Goal: Book appointment/travel/reservation

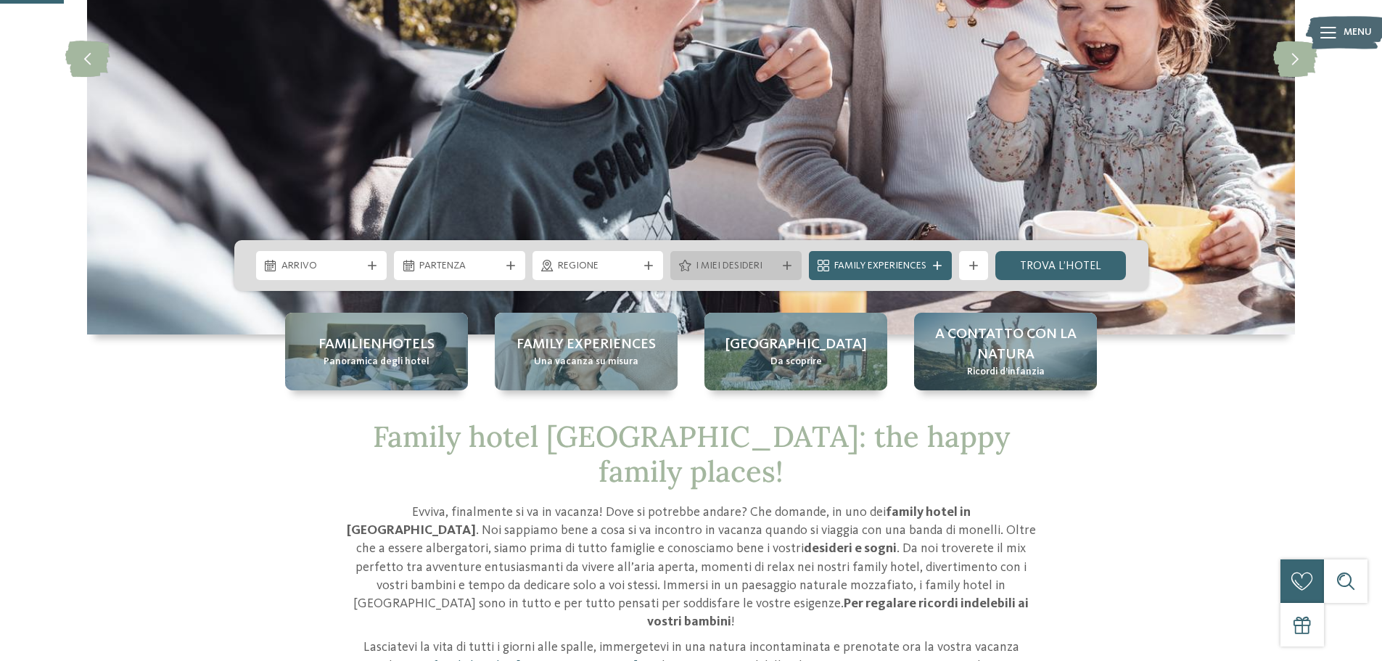
click at [789, 262] on icon at bounding box center [787, 265] width 9 height 9
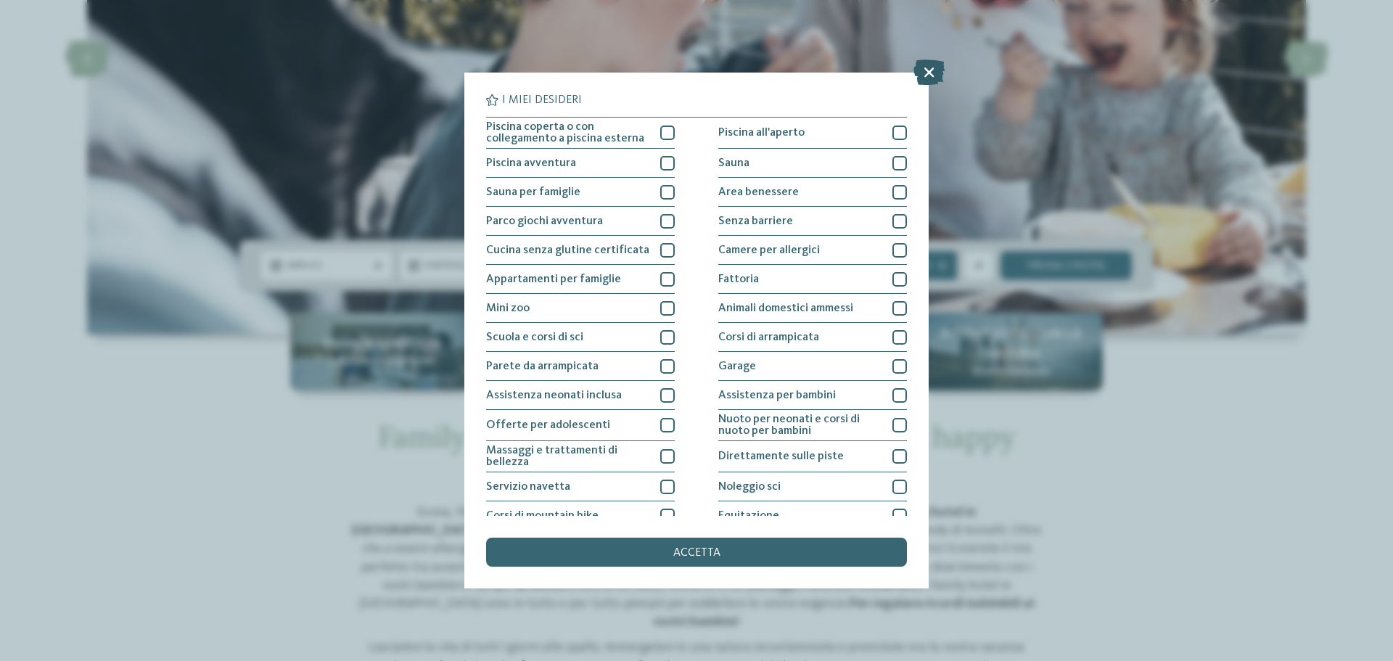
click at [934, 73] on icon at bounding box center [928, 71] width 31 height 25
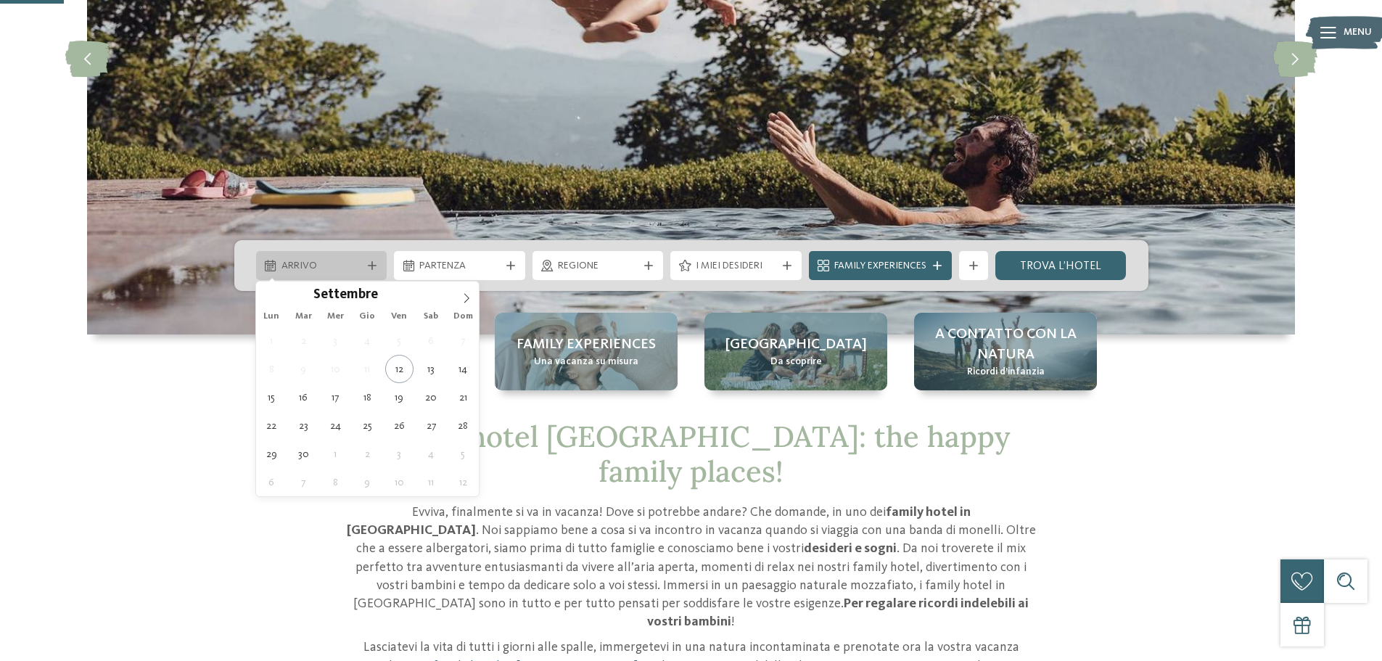
click at [369, 260] on div "Arrivo" at bounding box center [321, 265] width 131 height 29
click at [463, 297] on icon at bounding box center [466, 298] width 10 height 10
type input "****"
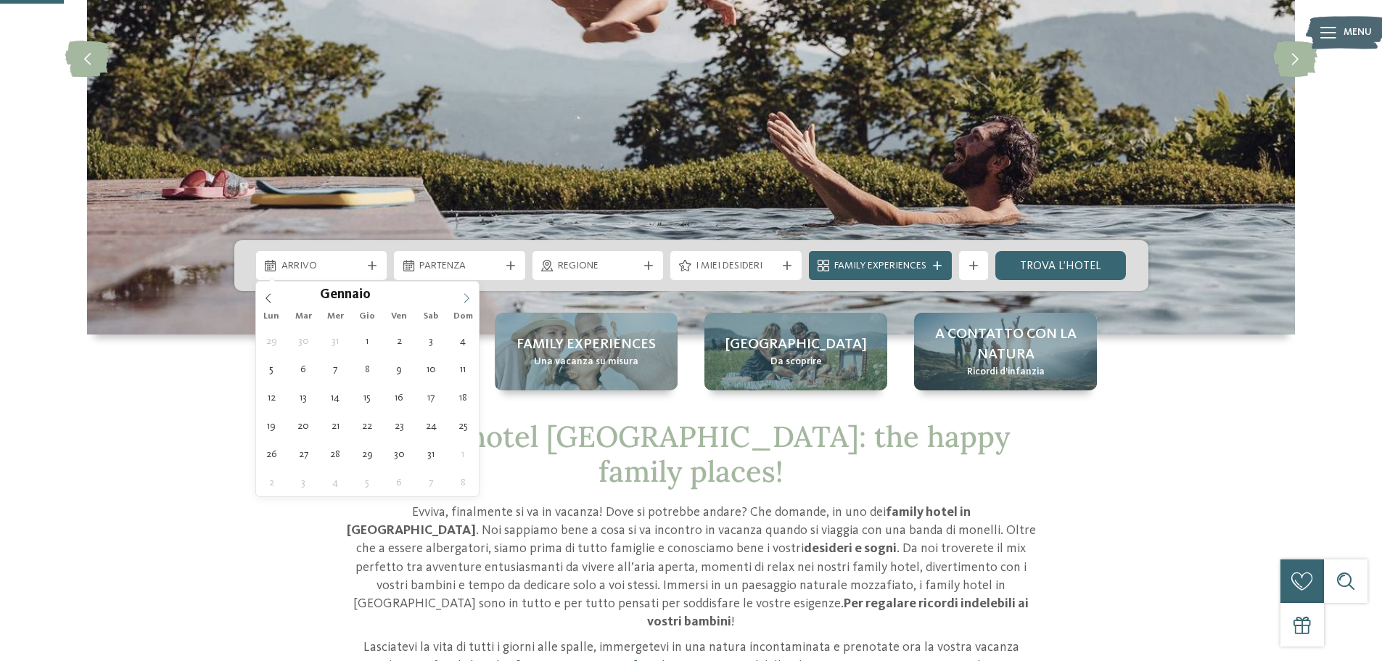
click at [463, 297] on icon at bounding box center [466, 298] width 10 height 10
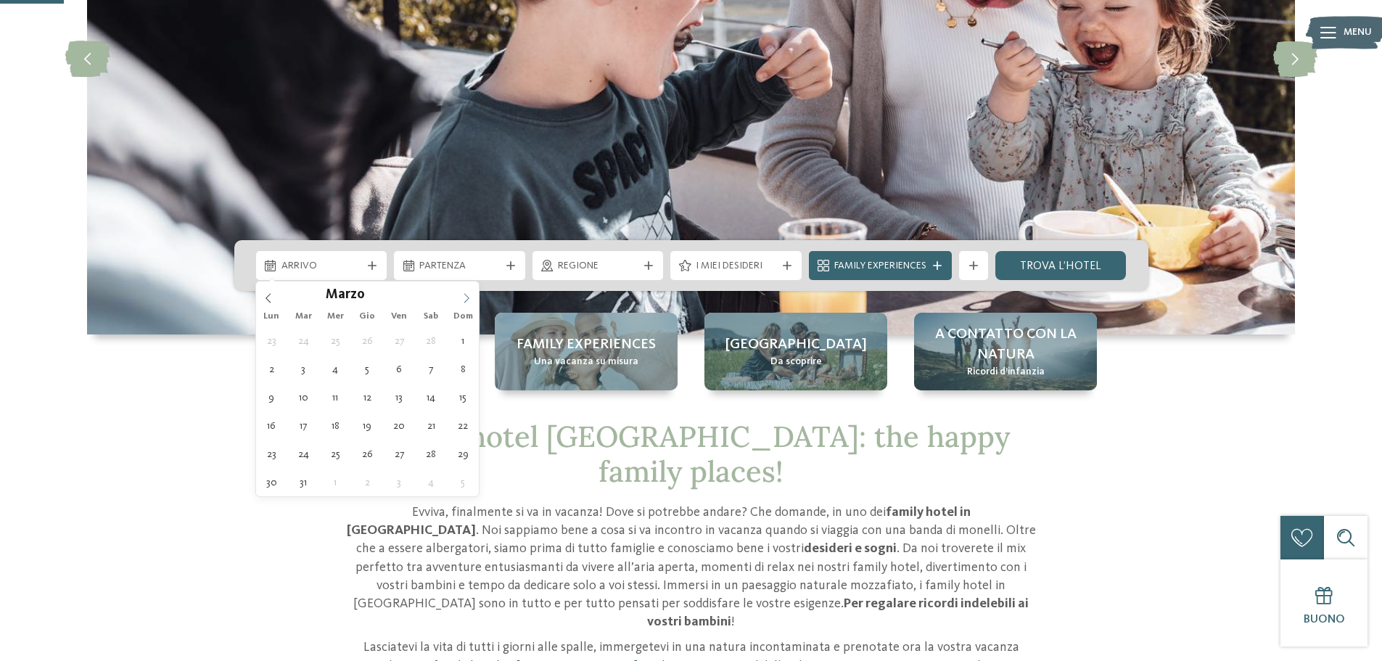
click at [466, 296] on icon at bounding box center [466, 298] width 10 height 10
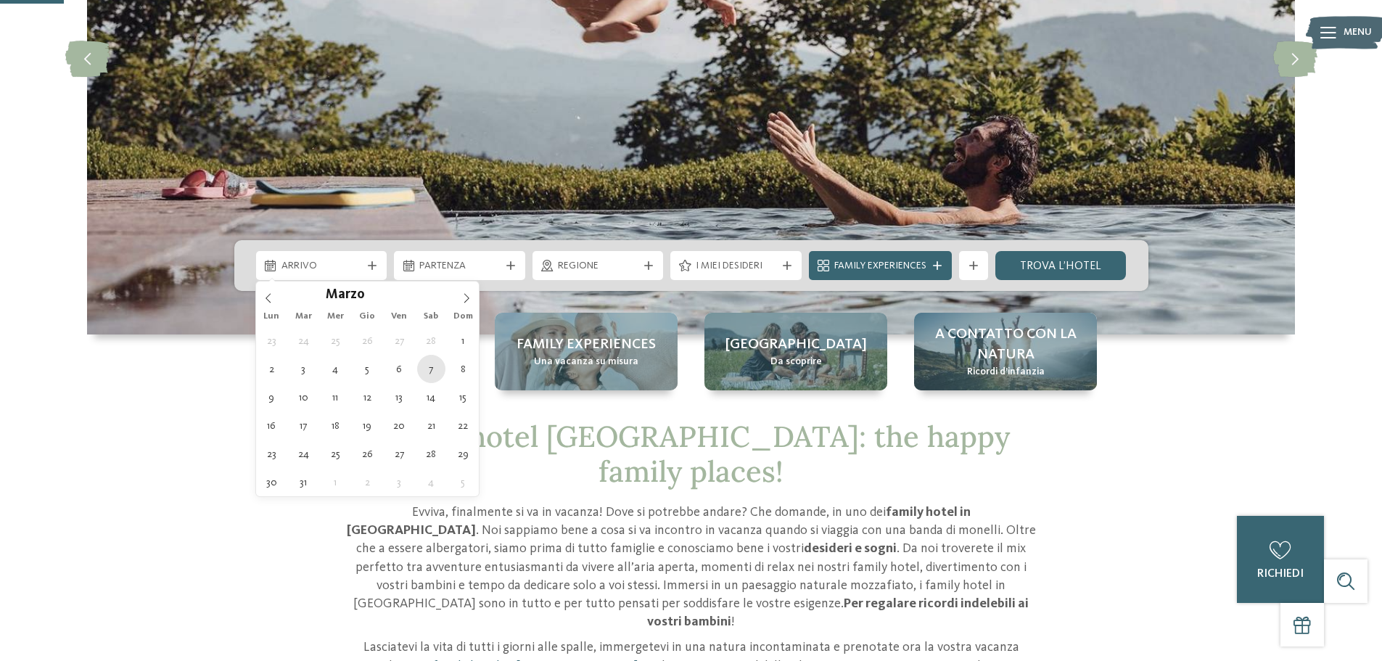
type div "07.03.2026"
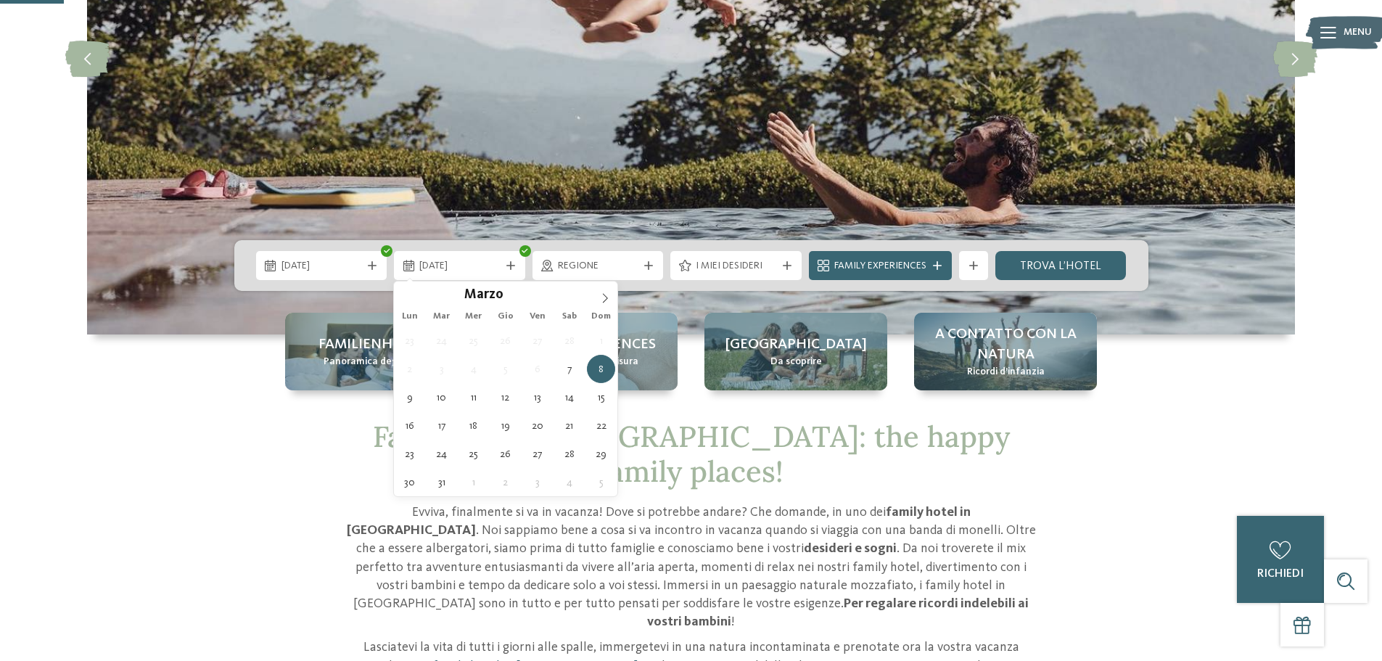
type input "****"
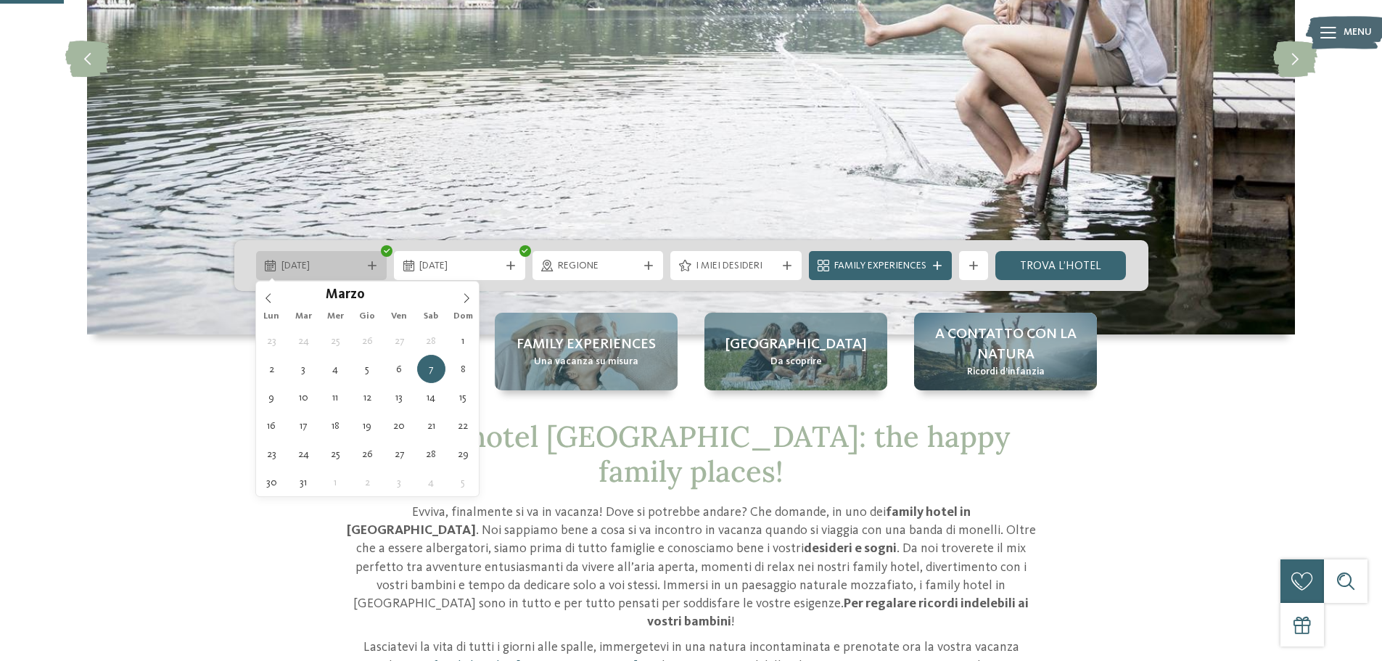
click at [368, 266] on icon at bounding box center [372, 265] width 9 height 9
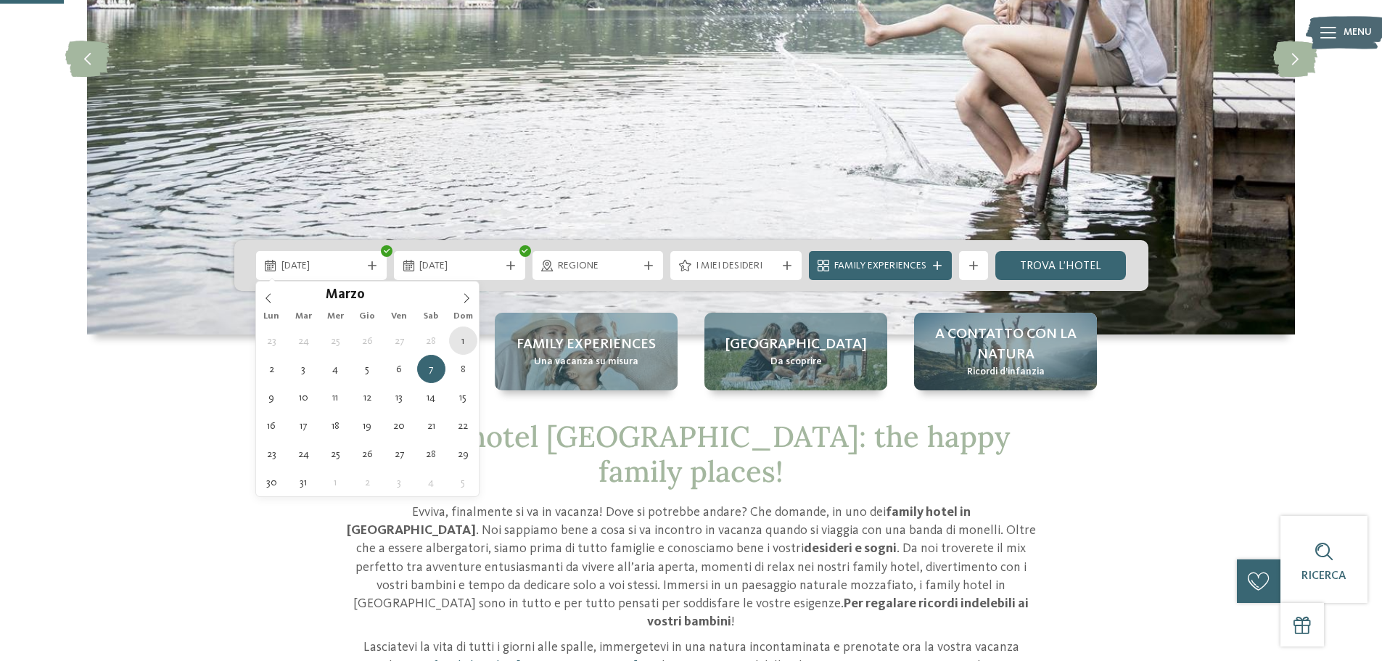
type div "01.03.2026"
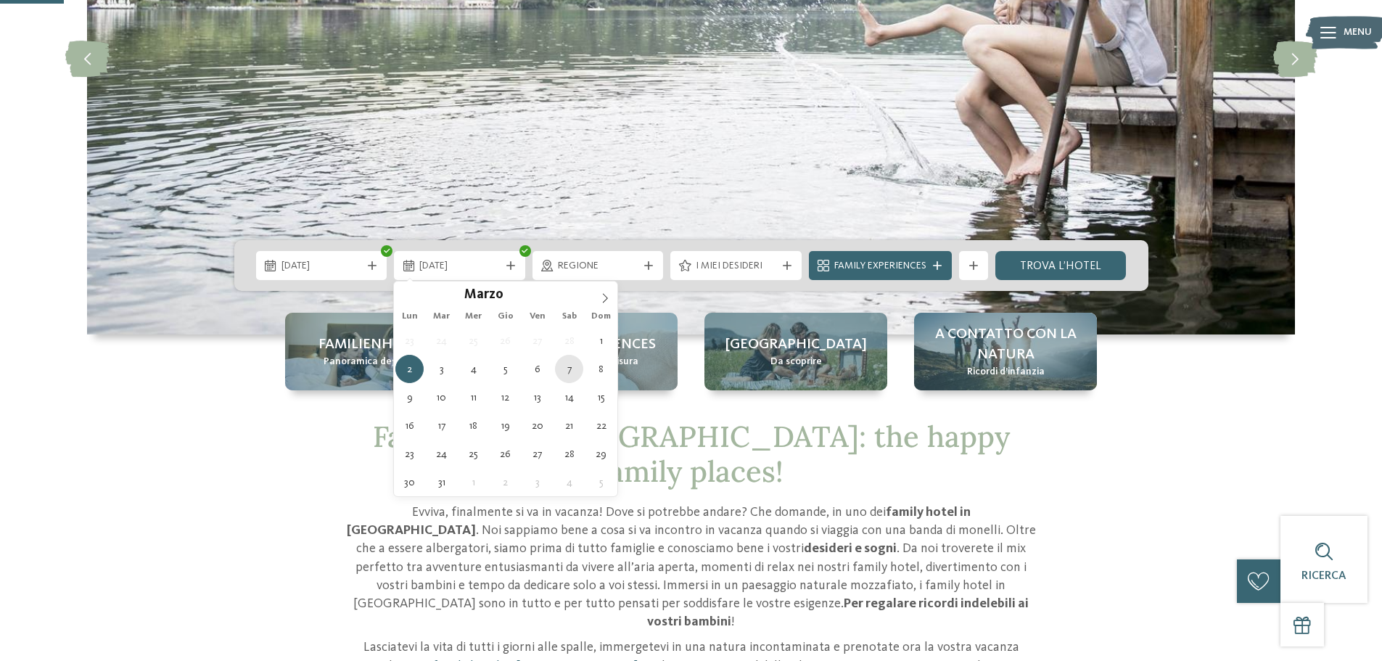
type div "07.03.2026"
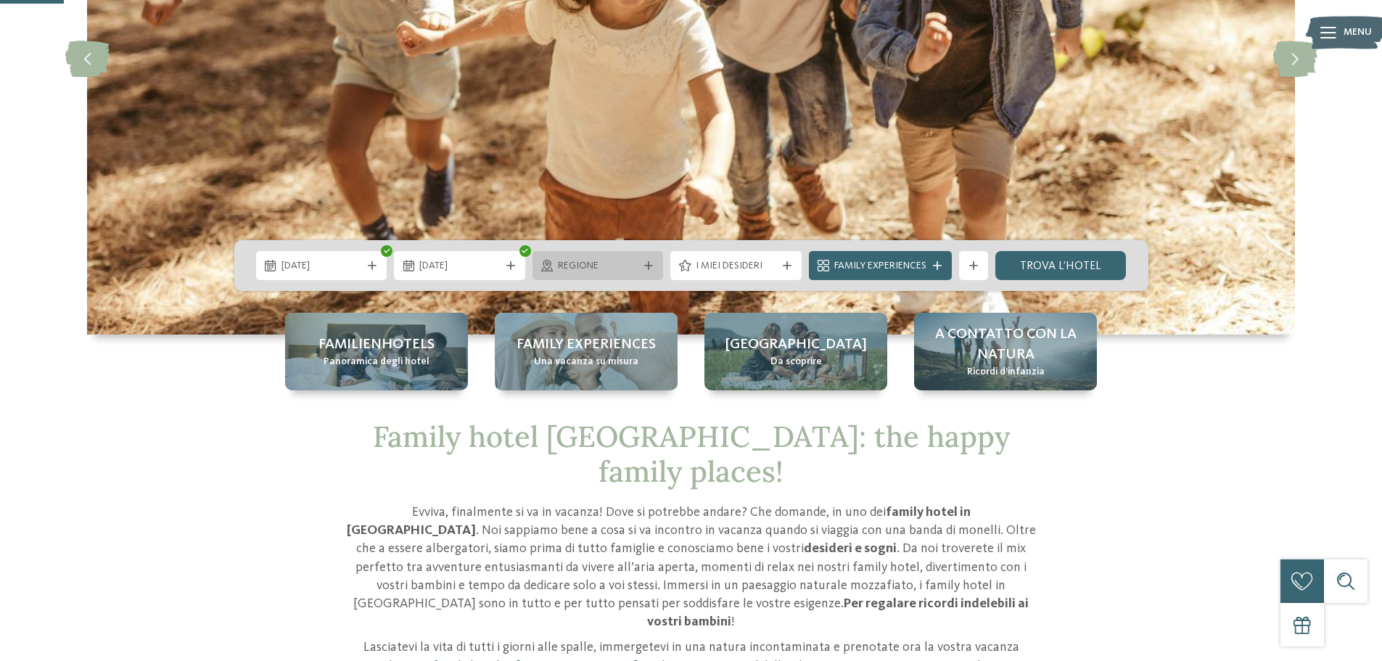
click at [644, 265] on icon at bounding box center [648, 265] width 9 height 9
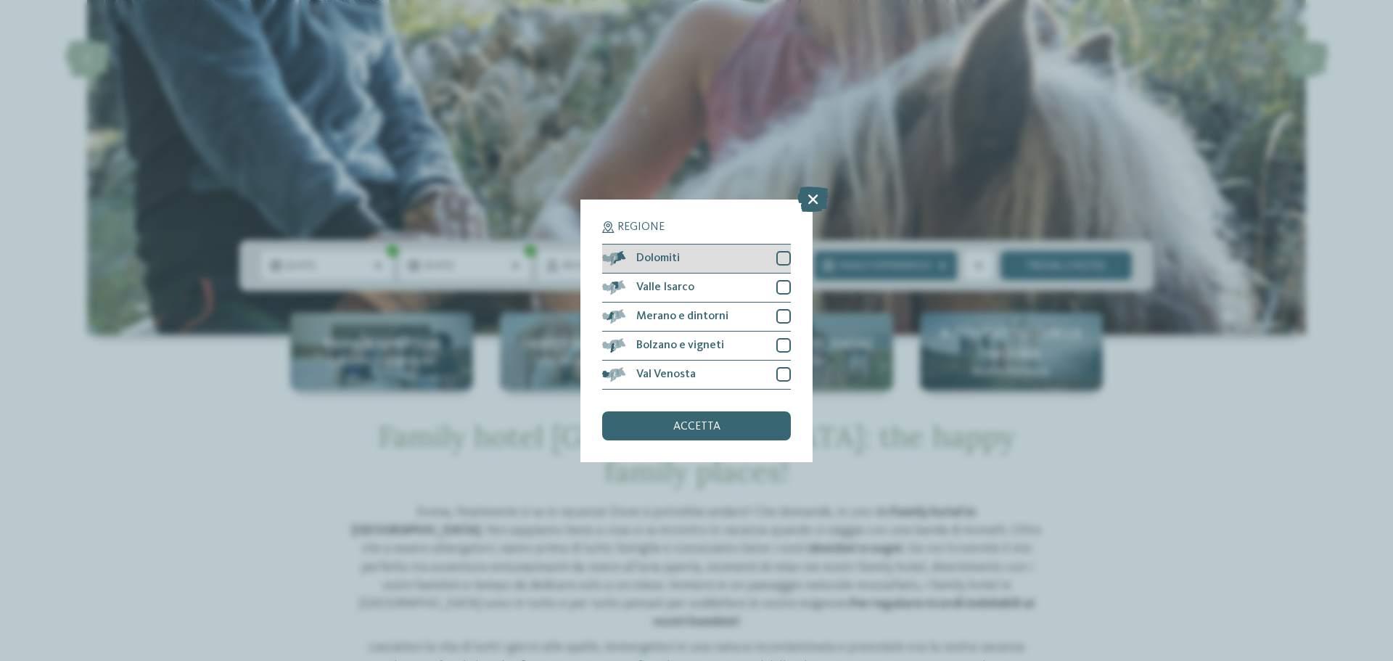
click at [778, 263] on div at bounding box center [783, 258] width 15 height 15
click at [779, 291] on div at bounding box center [783, 287] width 15 height 15
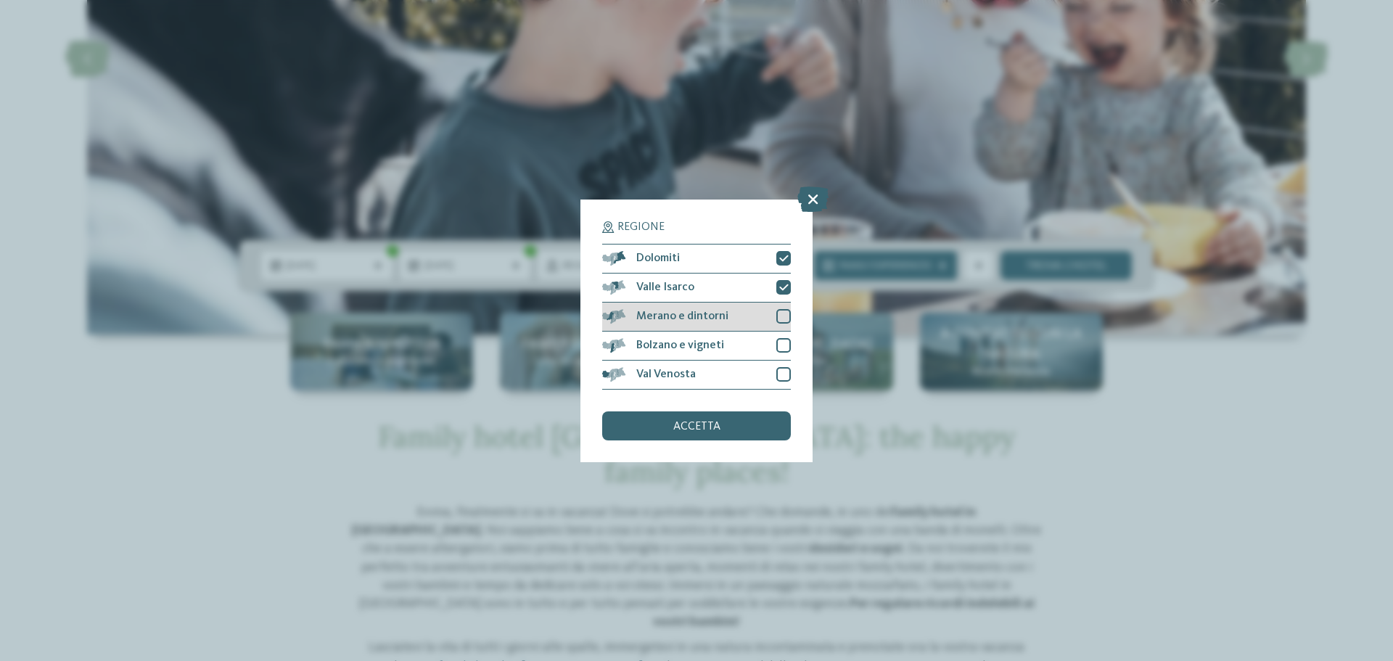
click at [783, 312] on div at bounding box center [783, 316] width 15 height 15
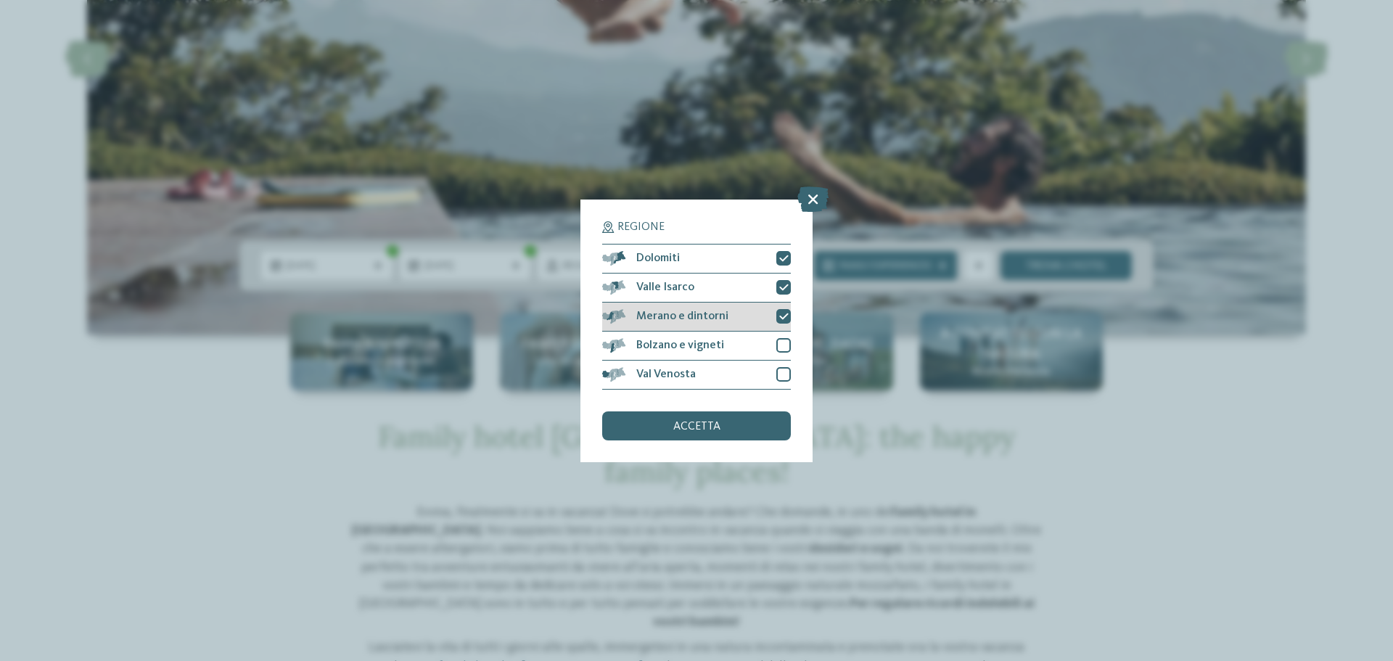
click at [780, 313] on icon at bounding box center [783, 316] width 9 height 9
click at [683, 432] on div "accetta" at bounding box center [696, 425] width 189 height 29
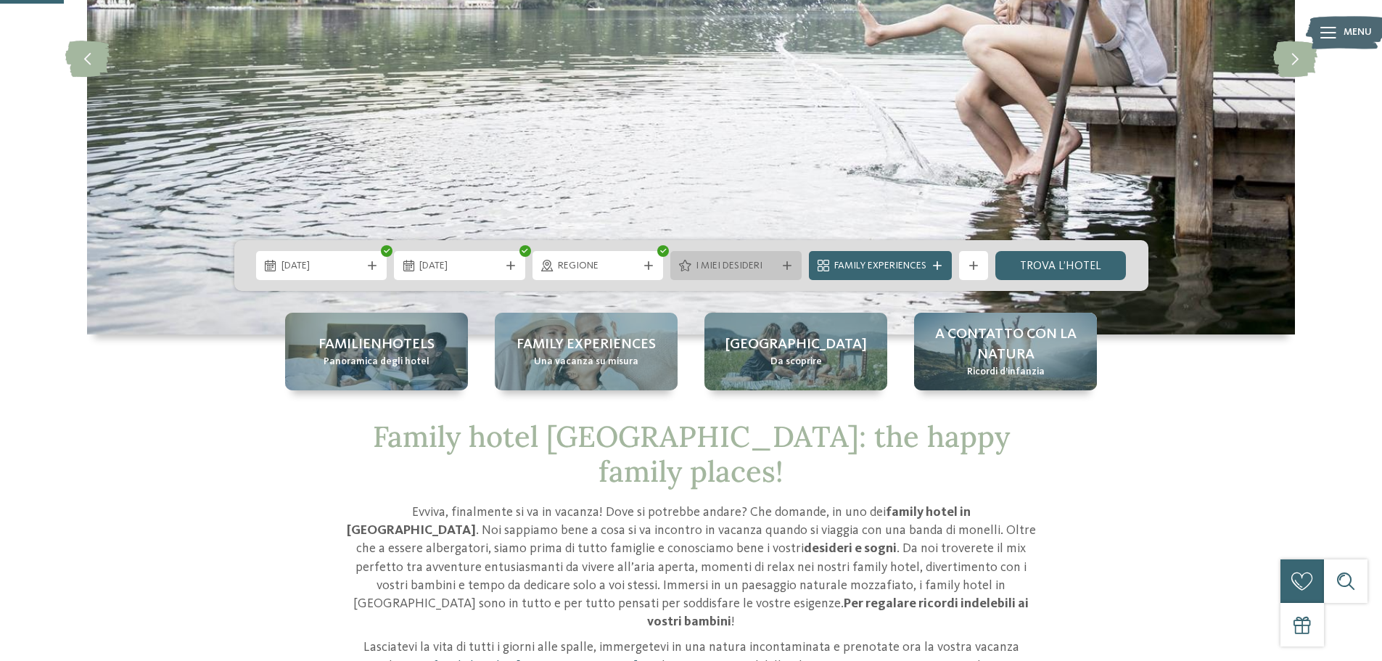
click at [775, 266] on div "I miei desideri" at bounding box center [736, 266] width 88 height 16
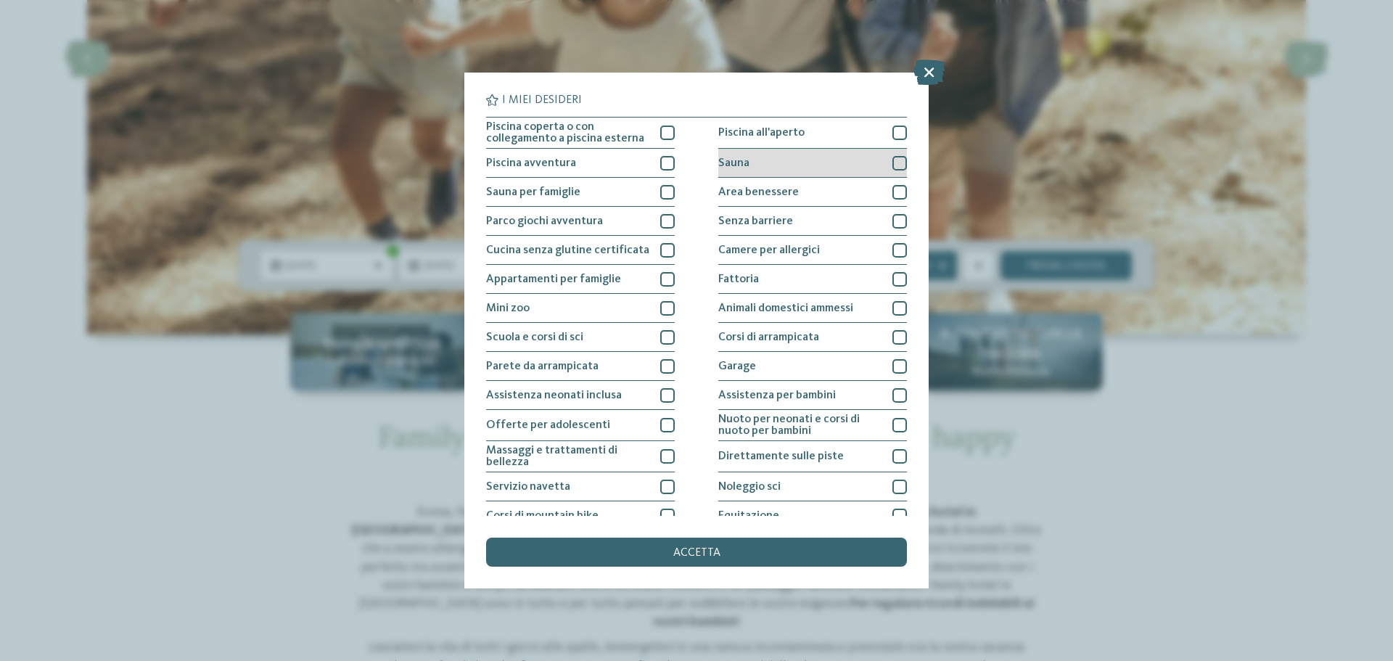
click at [897, 165] on div at bounding box center [899, 163] width 15 height 15
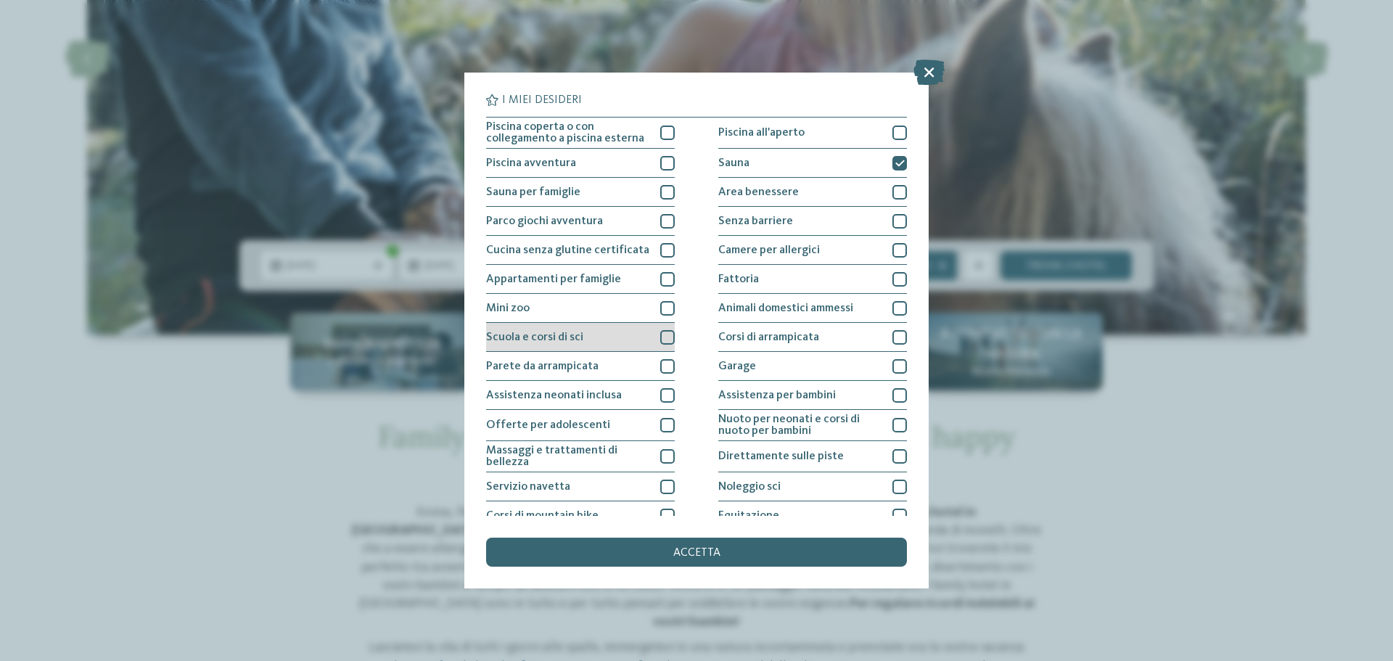
click at [664, 338] on div at bounding box center [667, 337] width 15 height 15
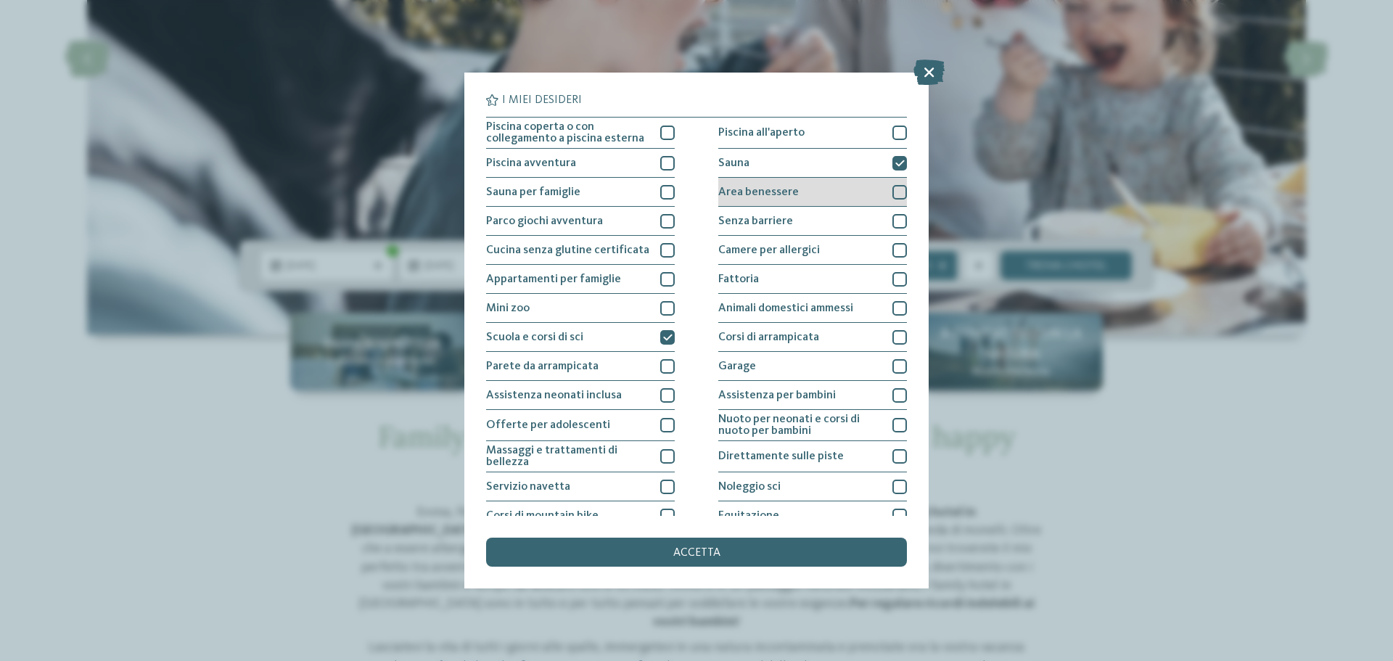
click at [892, 189] on div at bounding box center [899, 192] width 15 height 15
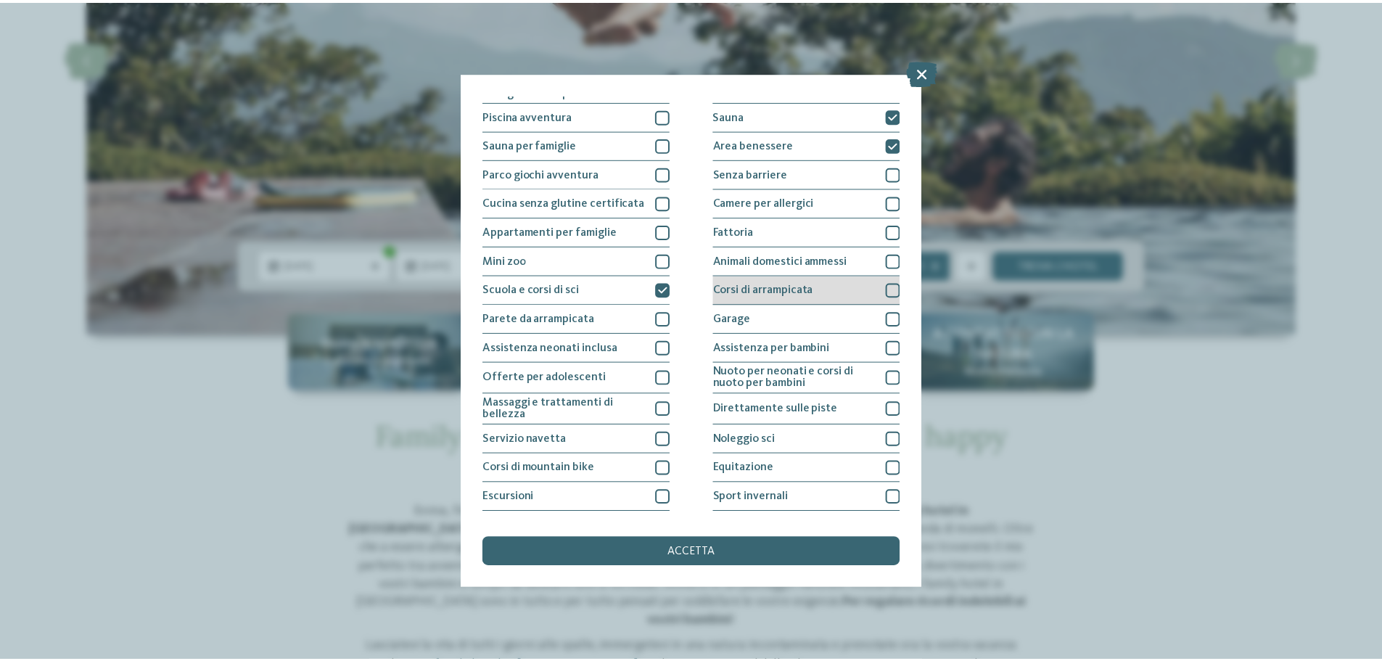
scroll to position [102, 0]
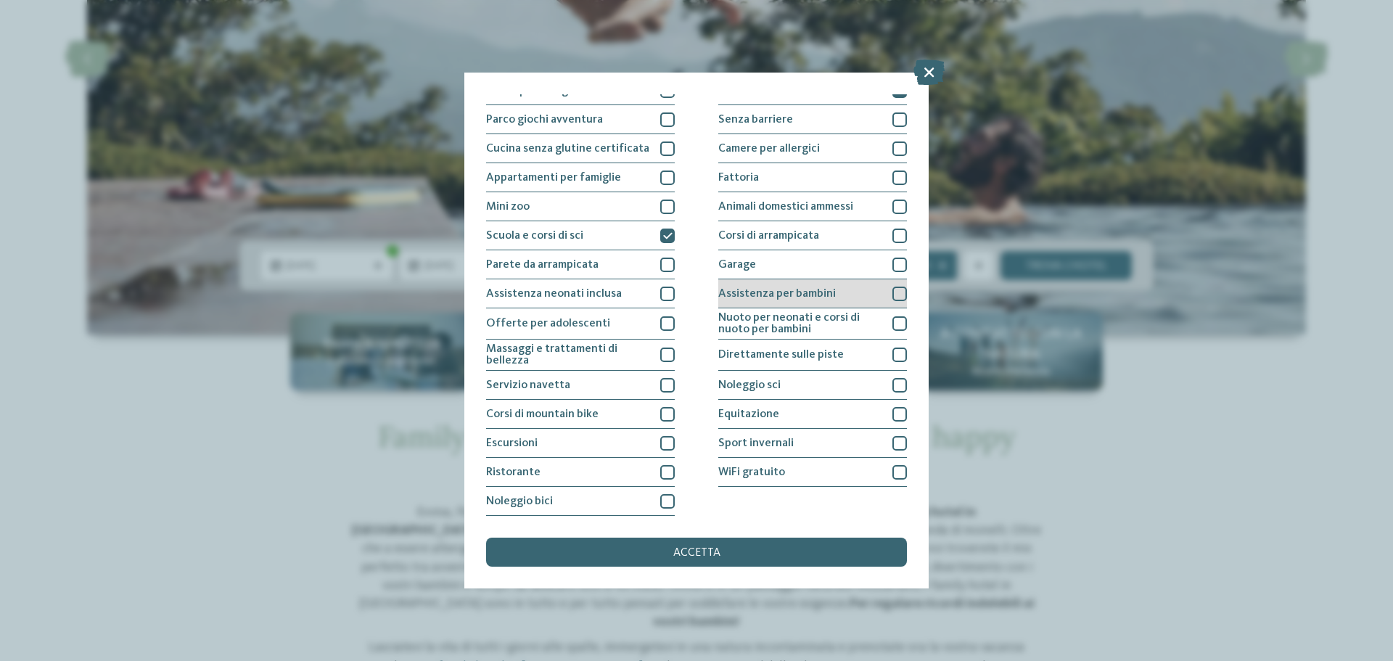
click at [892, 292] on div at bounding box center [899, 294] width 15 height 15
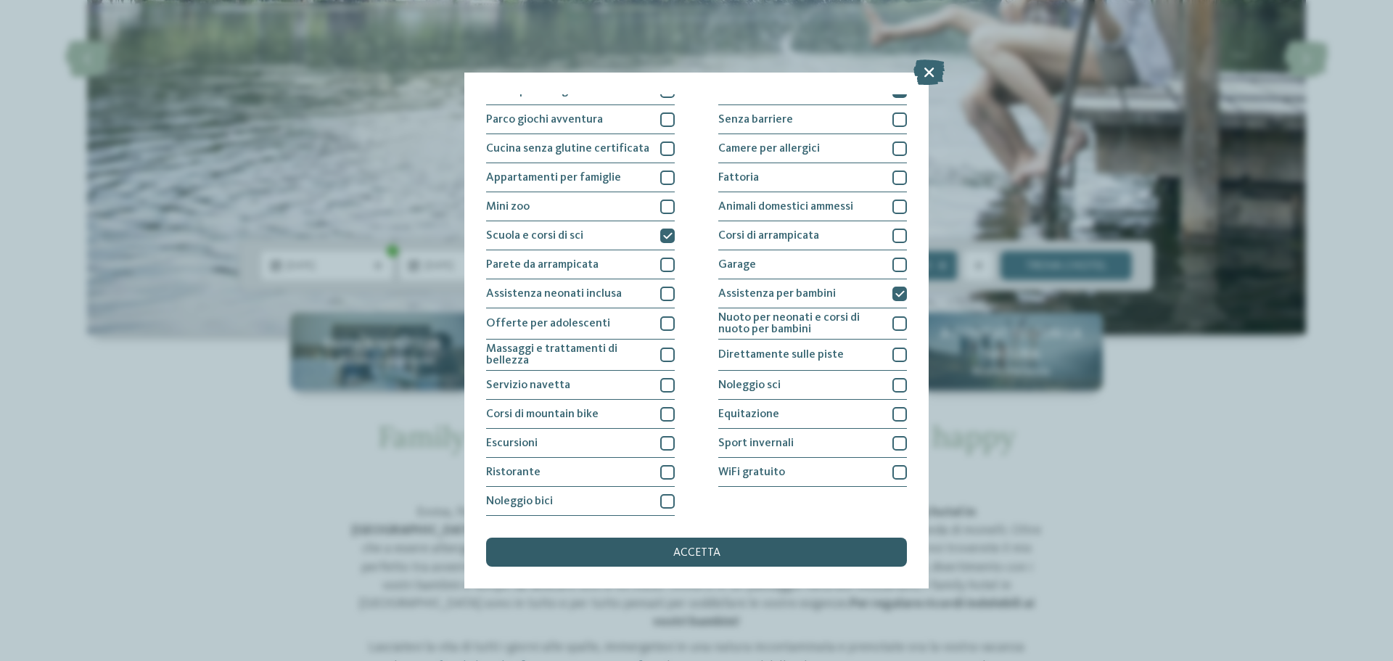
click at [730, 546] on div "accetta" at bounding box center [696, 552] width 421 height 29
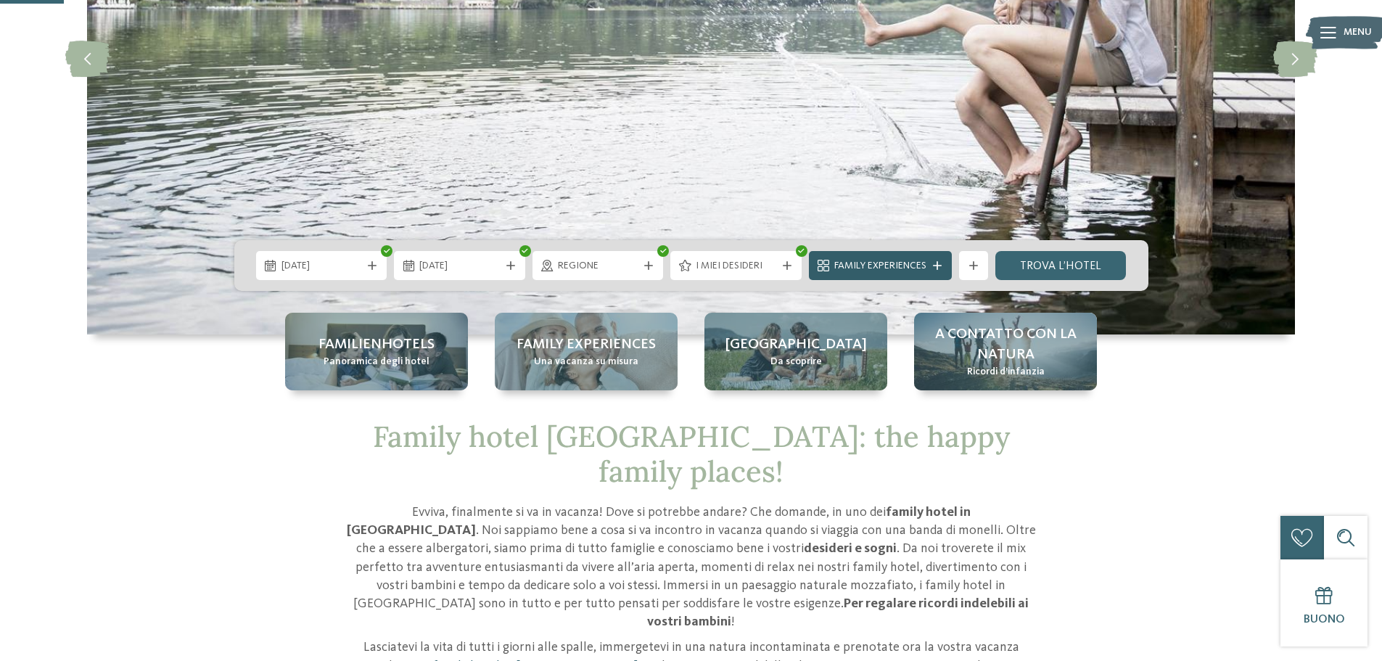
click at [938, 264] on icon at bounding box center [937, 265] width 9 height 9
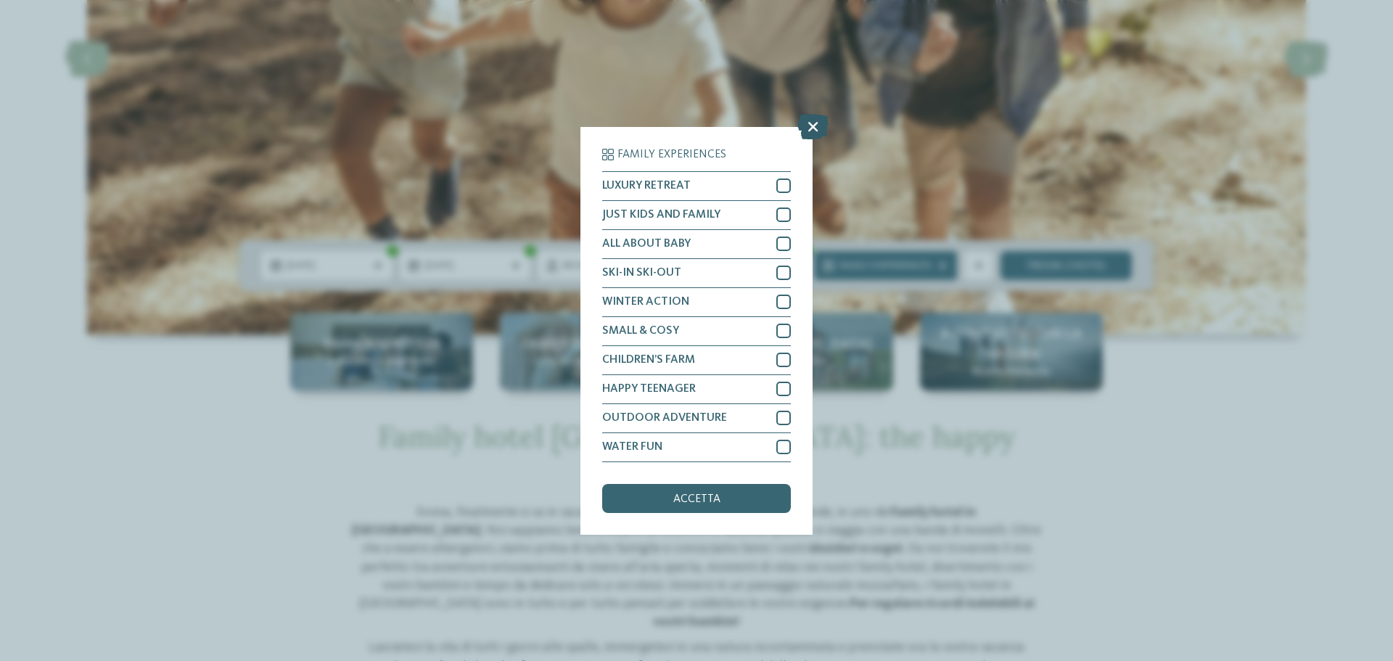
click at [814, 128] on icon at bounding box center [812, 125] width 31 height 25
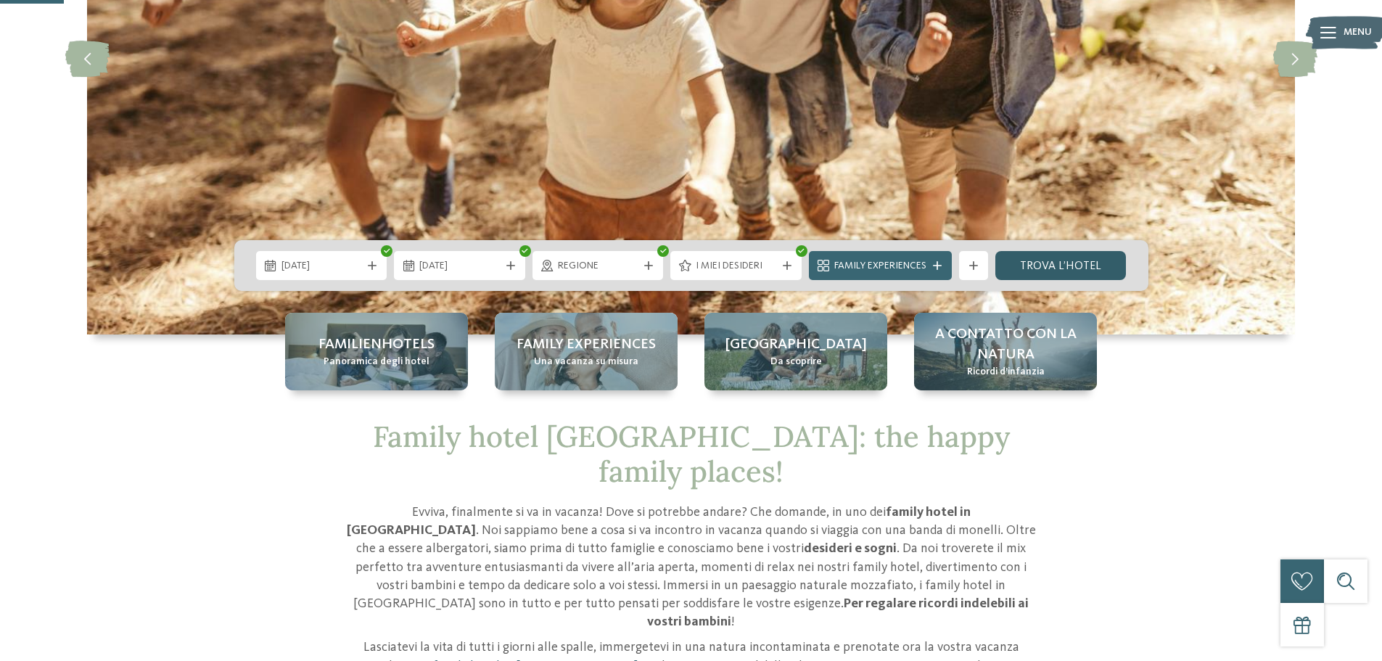
click at [1036, 261] on link "trova l’hotel" at bounding box center [1060, 265] width 131 height 29
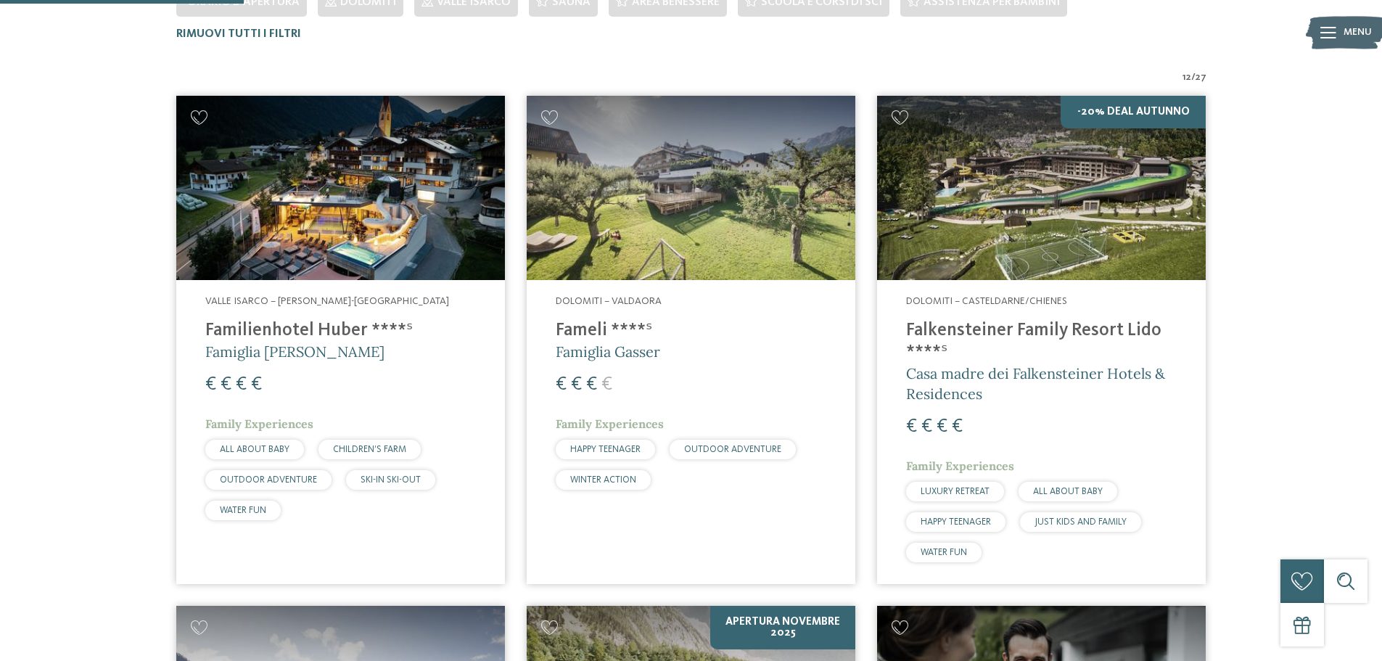
scroll to position [476, 0]
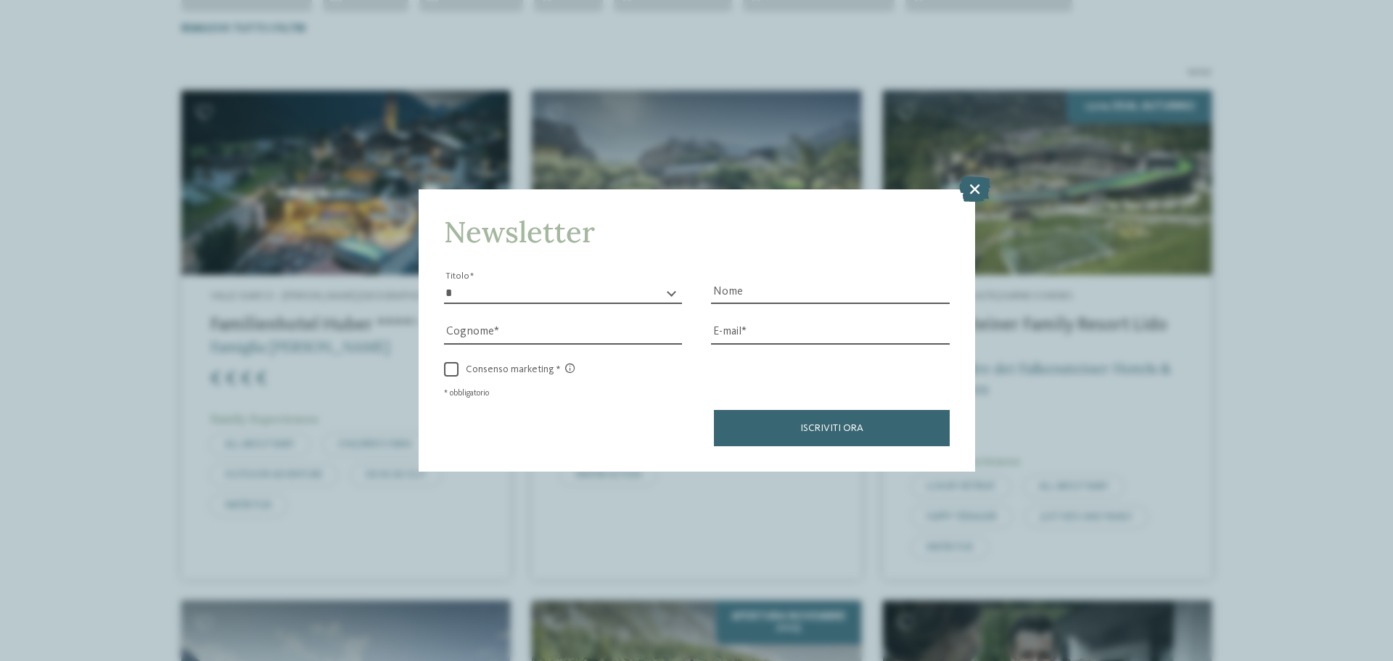
click at [969, 192] on icon at bounding box center [974, 188] width 31 height 25
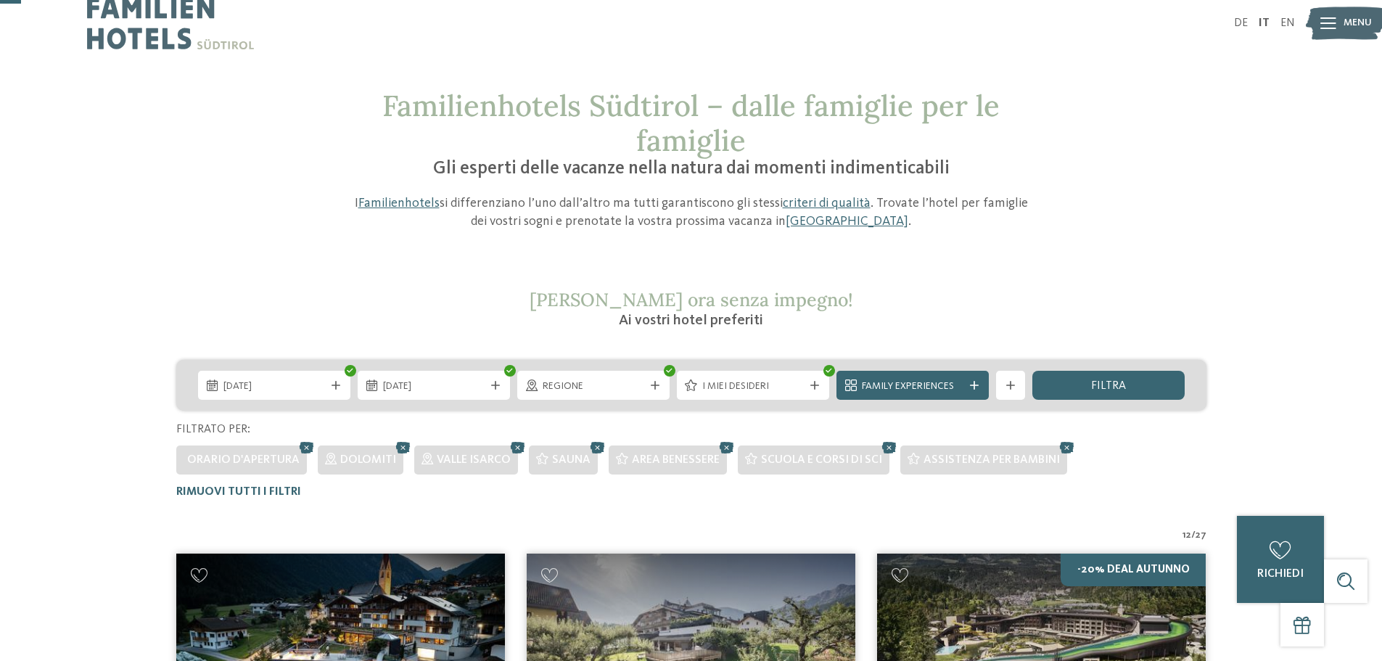
scroll to position [0, 0]
